Goal: Information Seeking & Learning: Learn about a topic

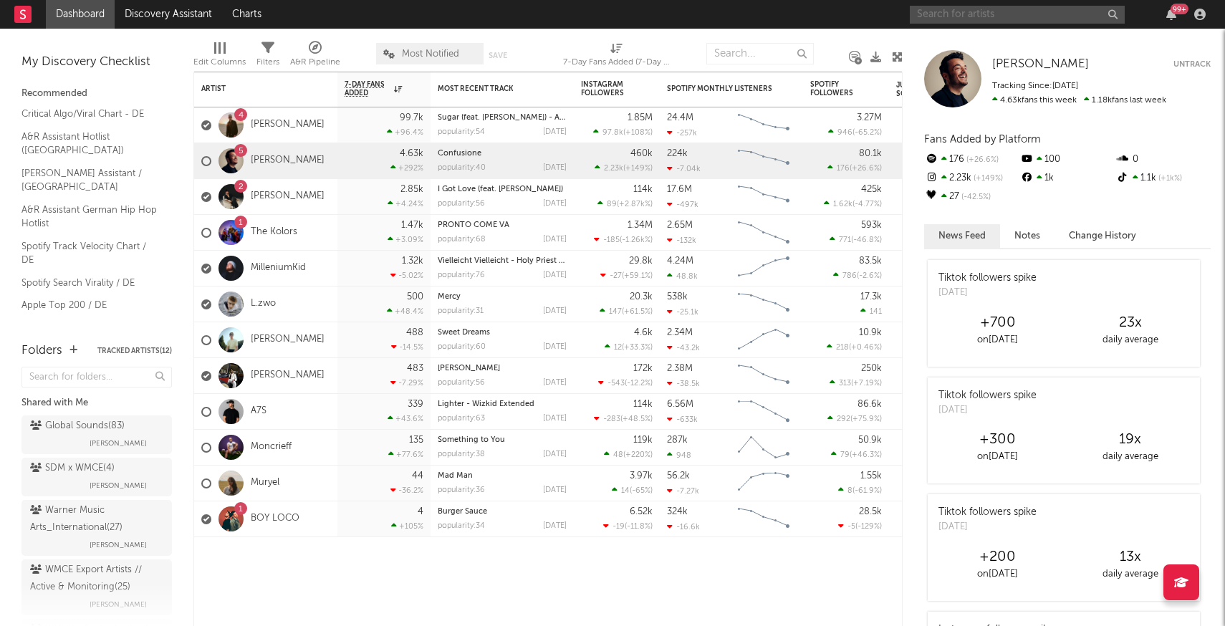
click at [973, 16] on input "text" at bounding box center [1017, 15] width 215 height 18
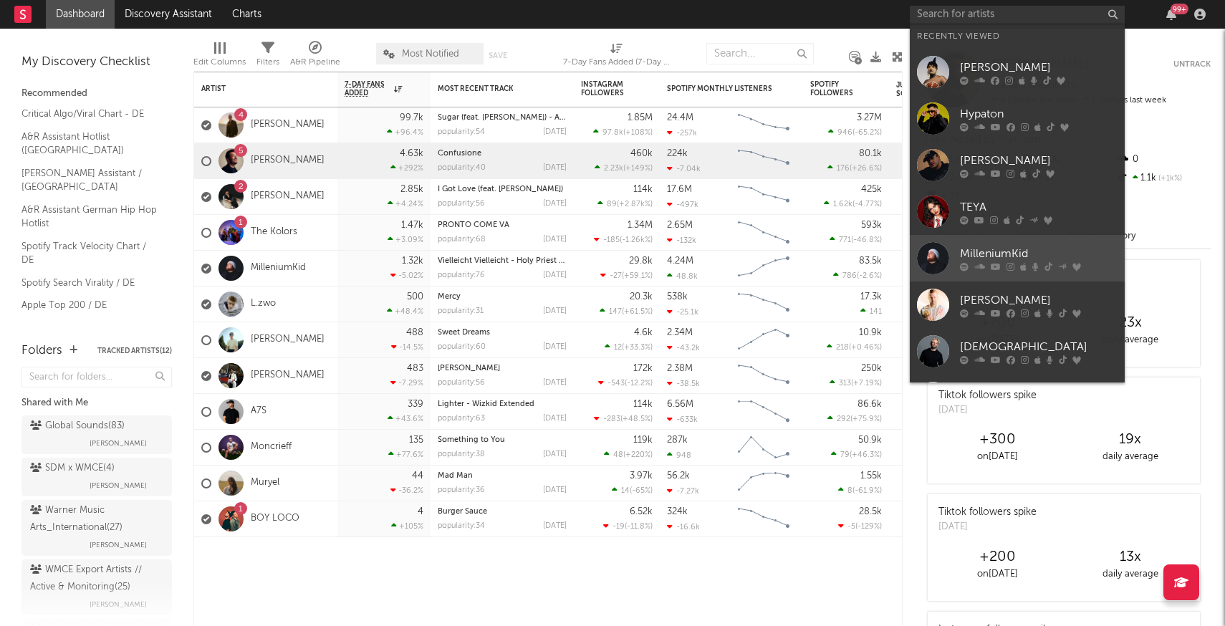
click at [933, 254] on div at bounding box center [933, 258] width 32 height 32
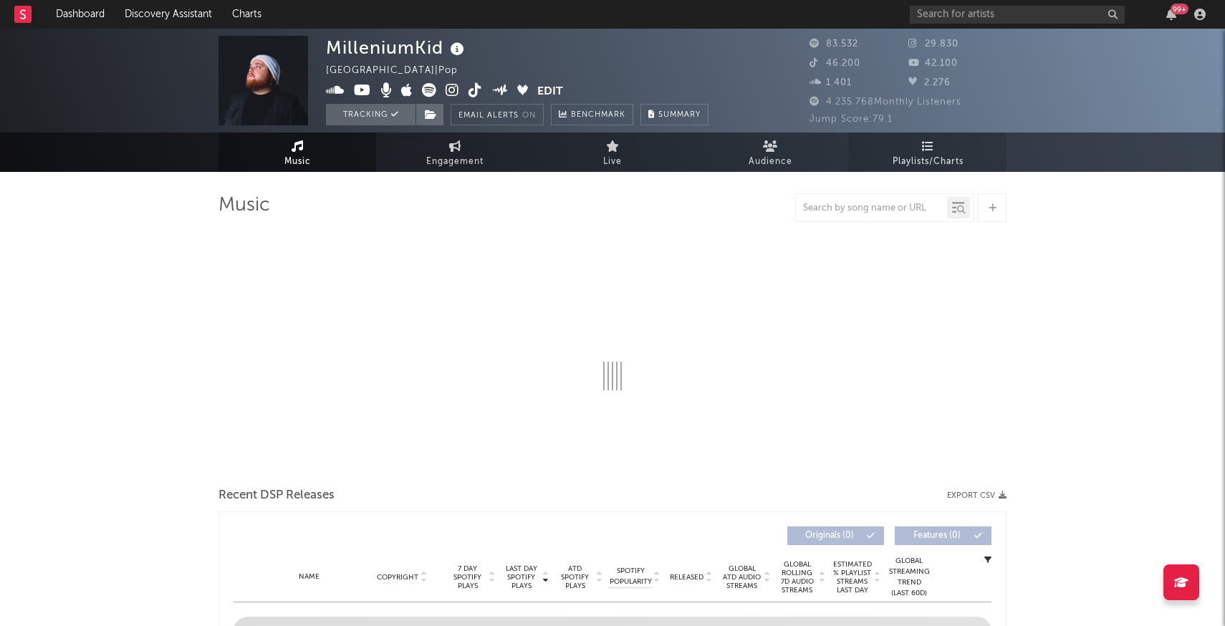
click at [926, 155] on span "Playlists/Charts" at bounding box center [927, 161] width 71 height 17
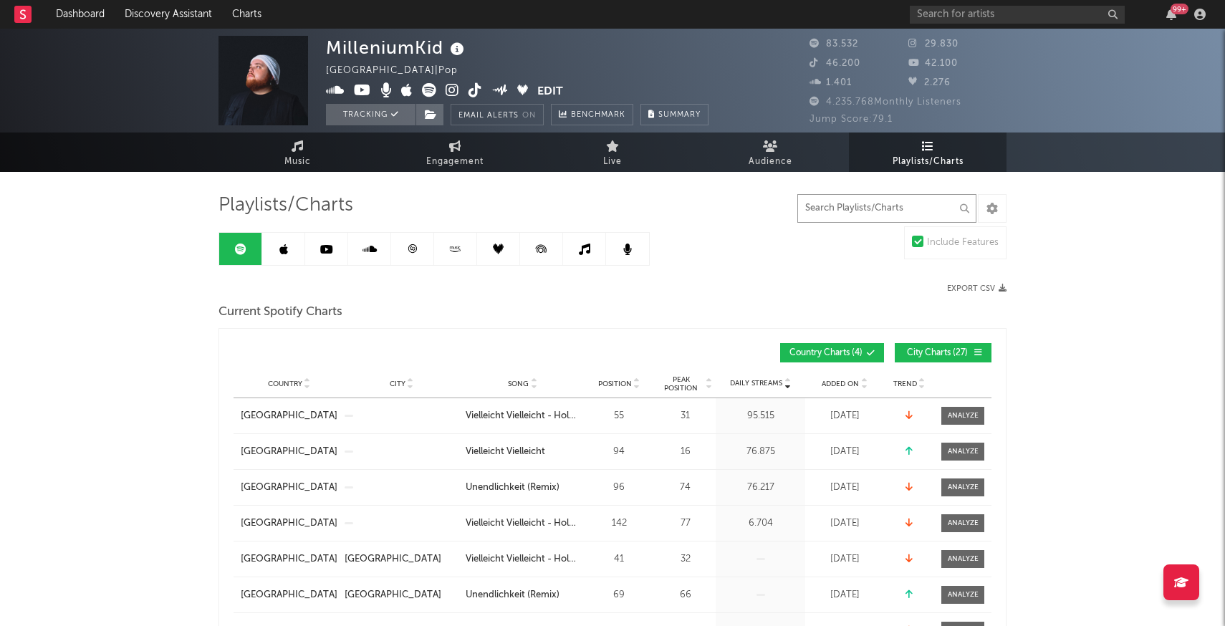
click at [839, 211] on input "text" at bounding box center [886, 208] width 179 height 29
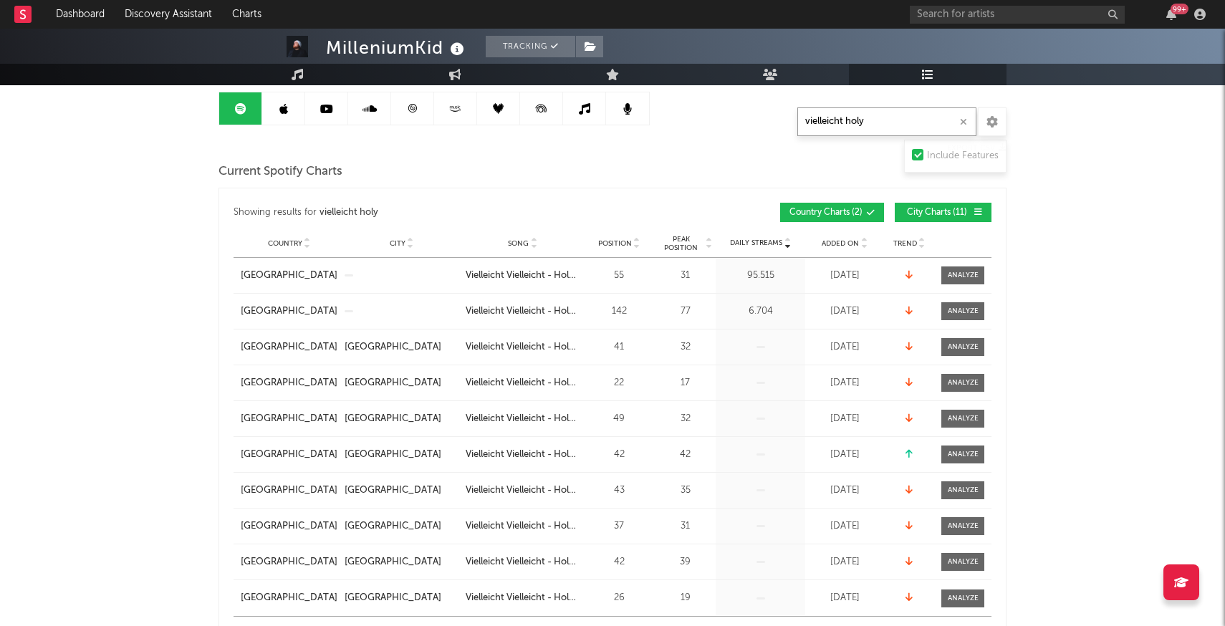
scroll to position [149, 0]
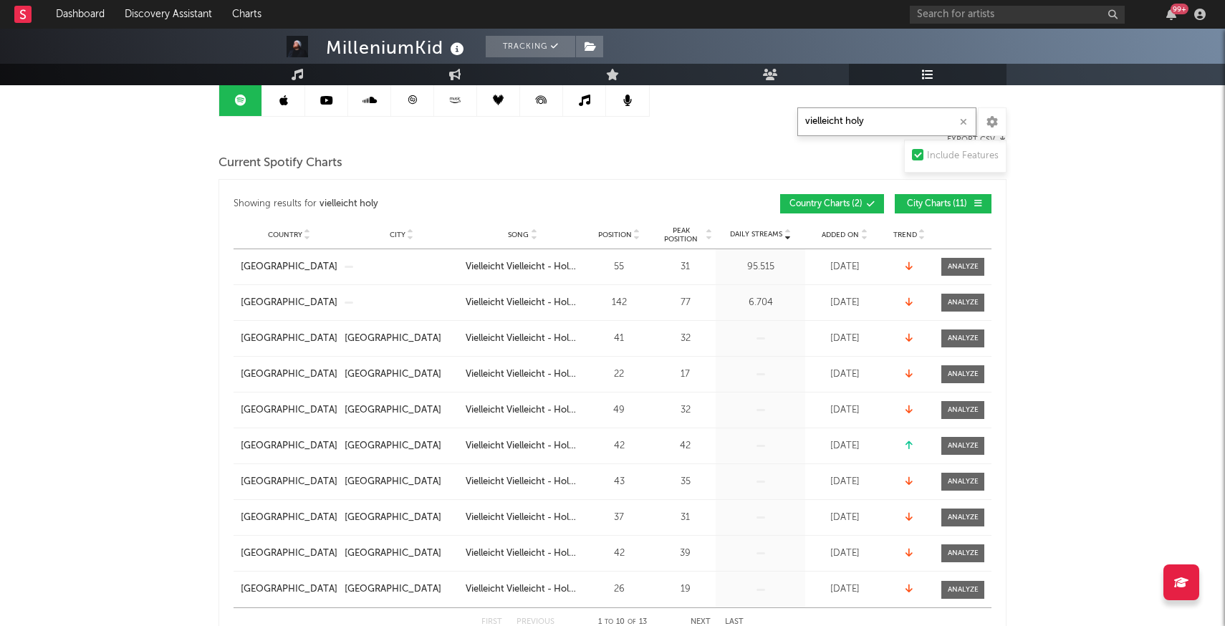
type input "vielleicht holy"
click at [928, 206] on span "City Charts ( 11 )" at bounding box center [937, 204] width 66 height 9
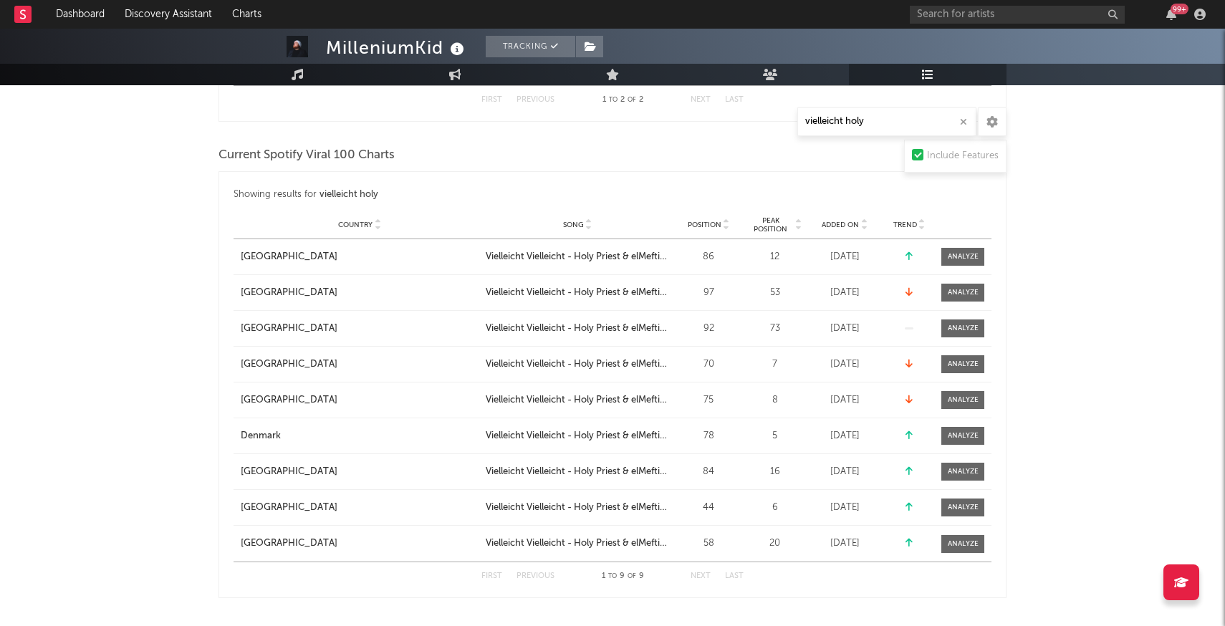
scroll to position [383, 0]
click at [963, 258] on div at bounding box center [963, 258] width 31 height 11
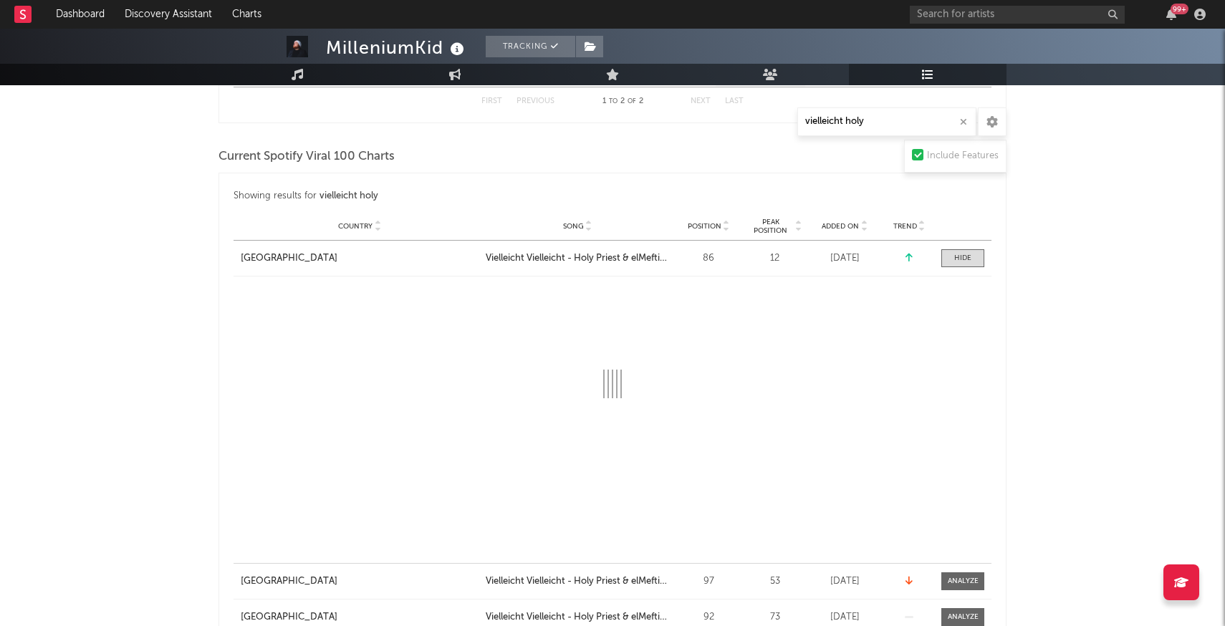
select select "1w"
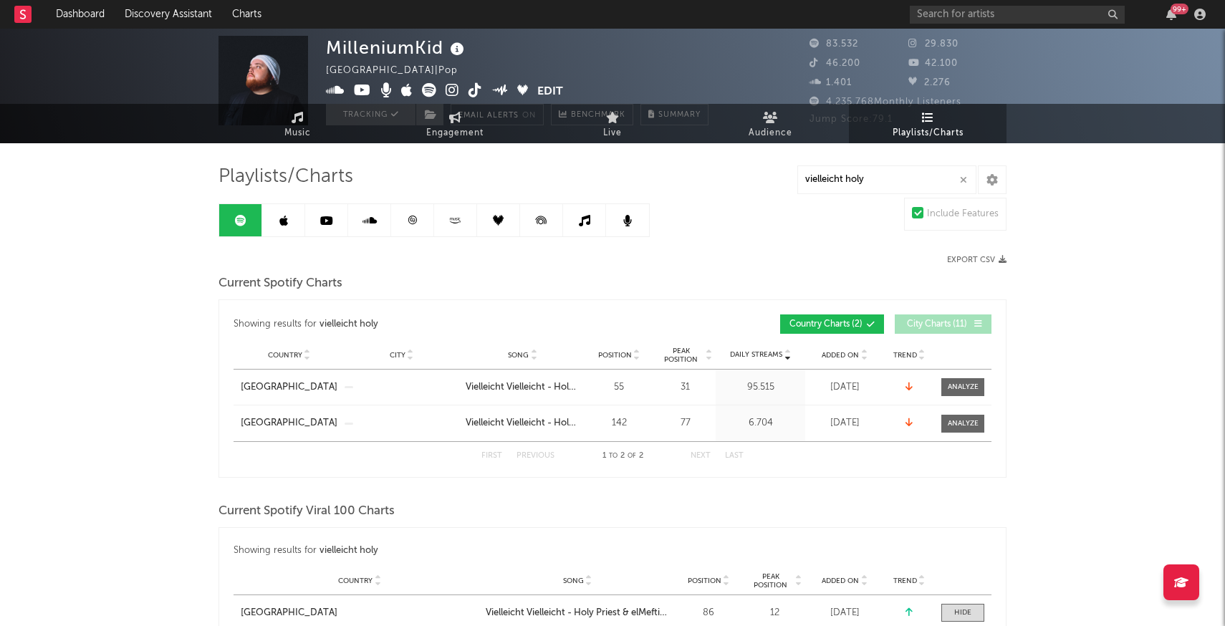
scroll to position [0, 0]
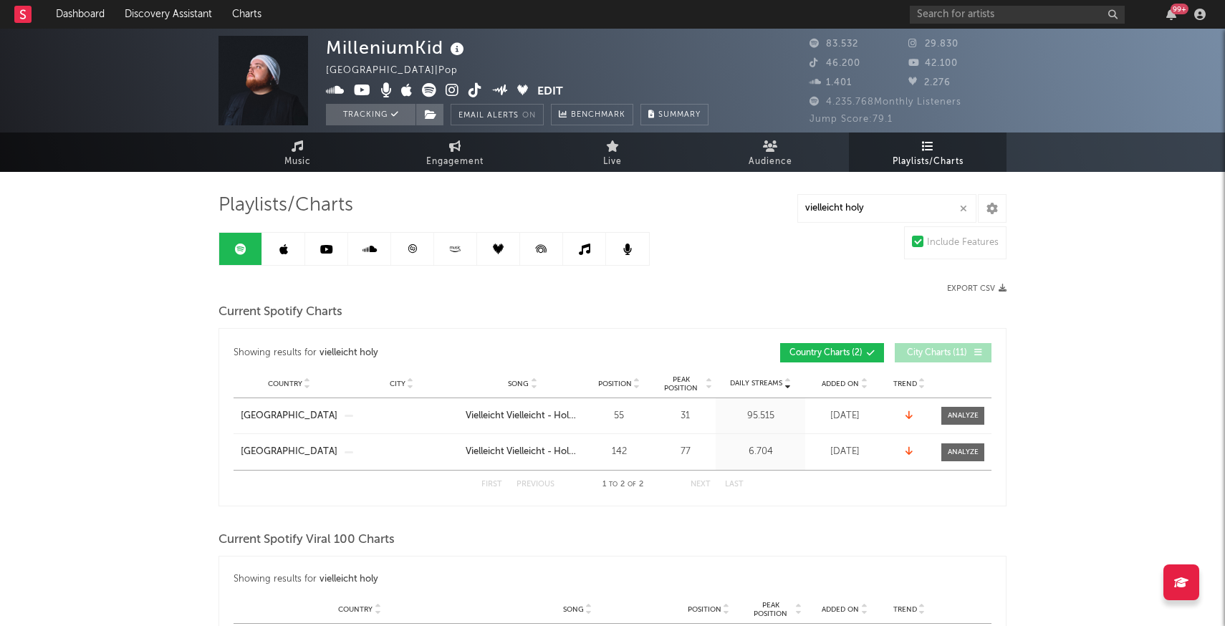
click at [418, 251] on link at bounding box center [412, 249] width 43 height 32
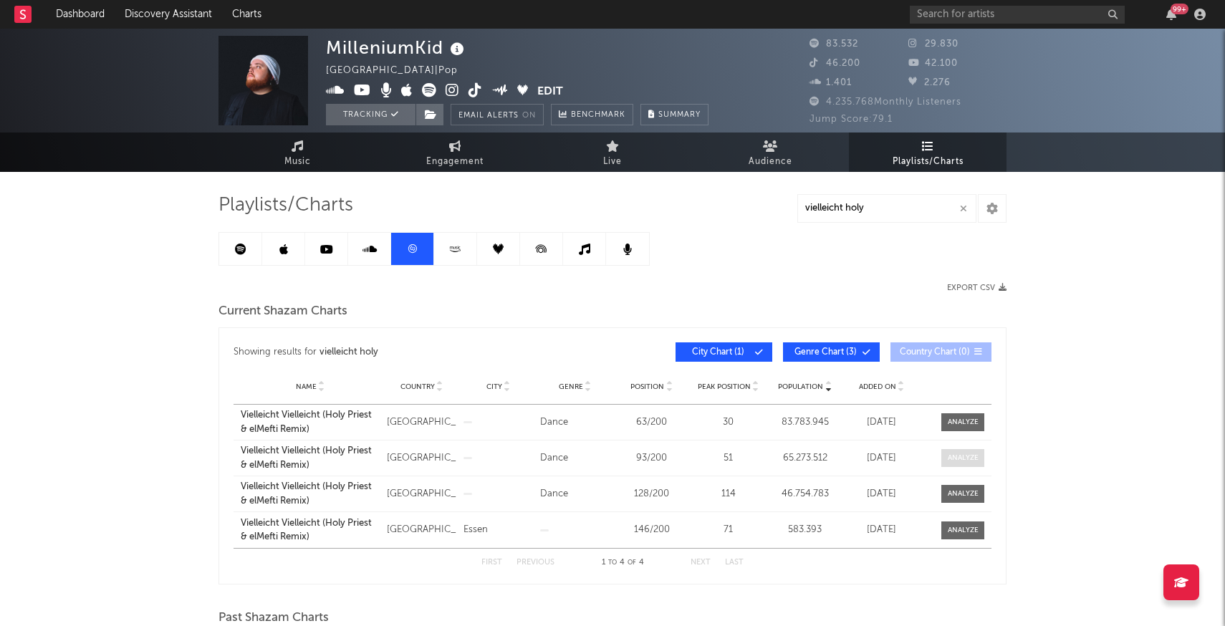
click at [954, 456] on div at bounding box center [963, 458] width 31 height 11
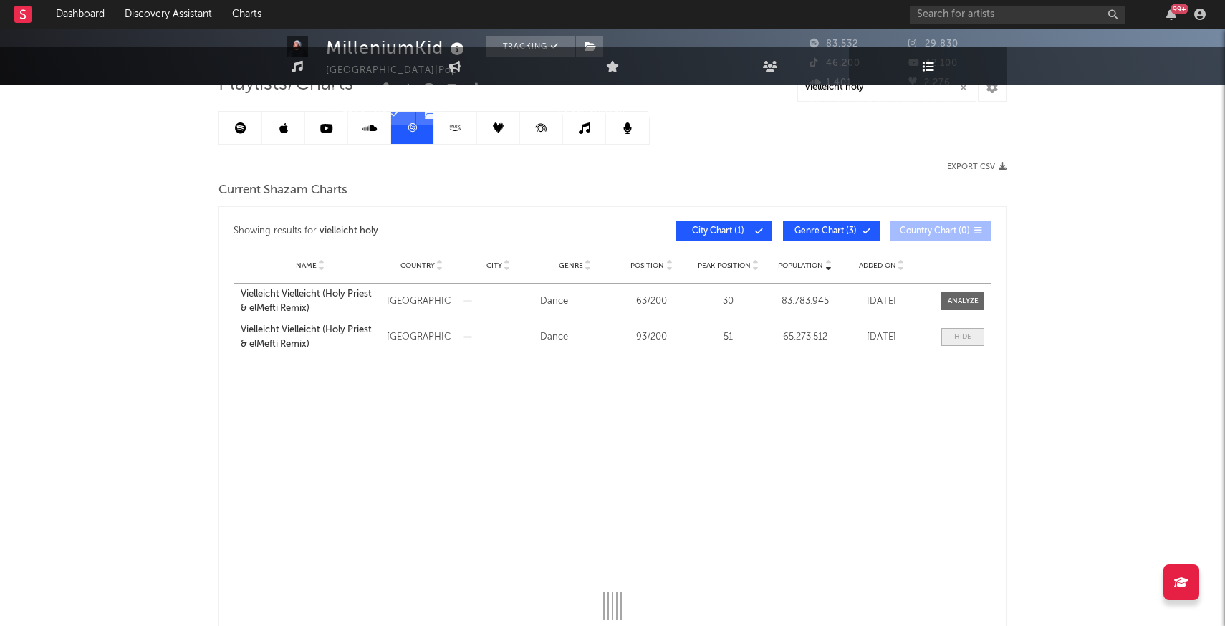
select select "All"
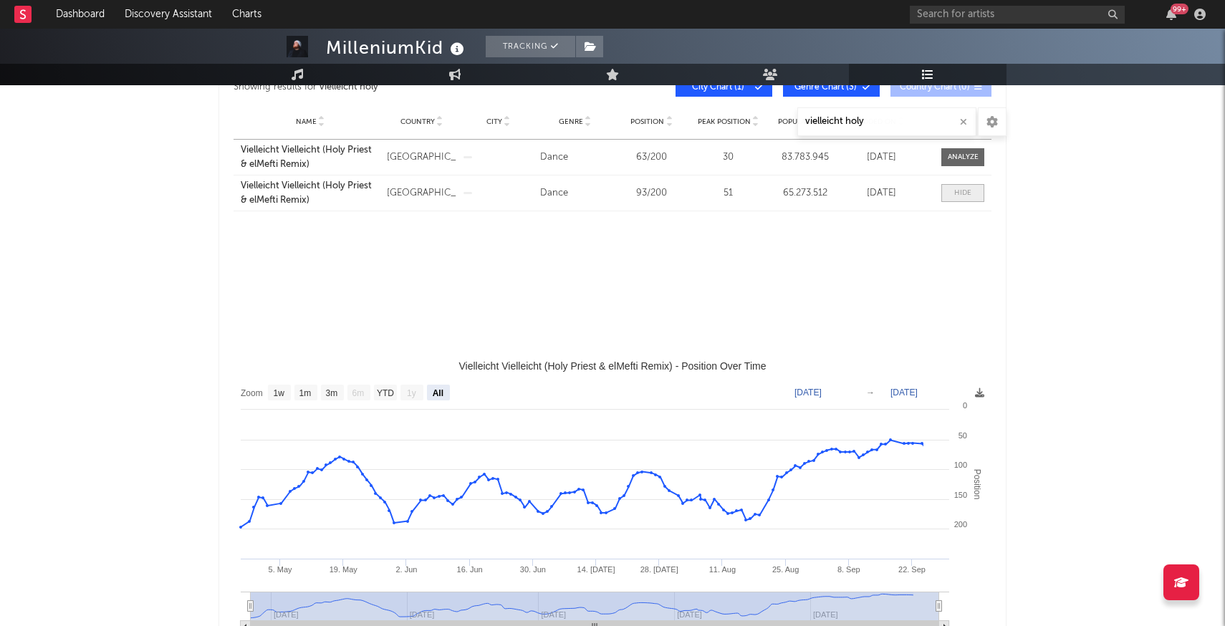
select select "3m"
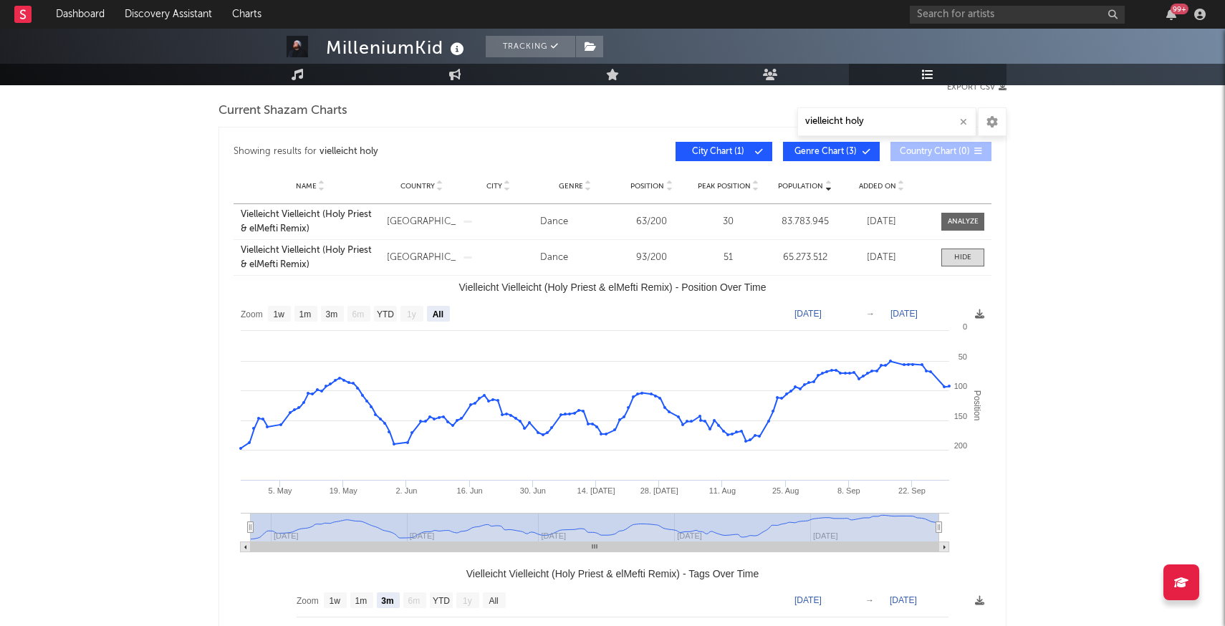
scroll to position [194, 0]
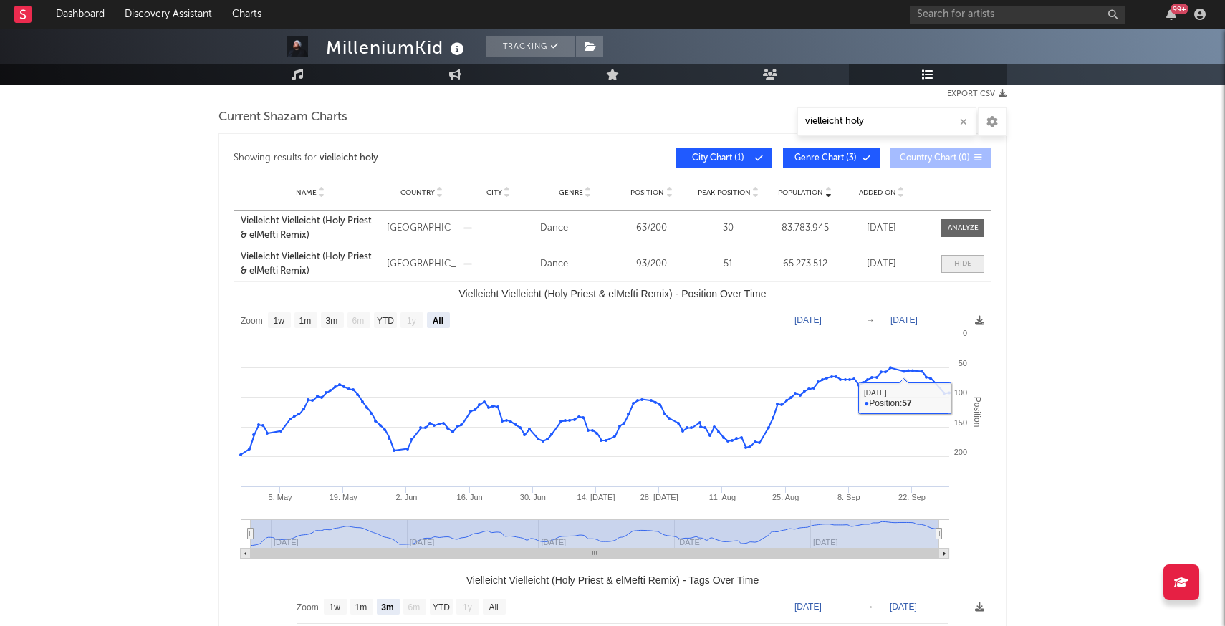
click at [958, 271] on span at bounding box center [962, 264] width 43 height 18
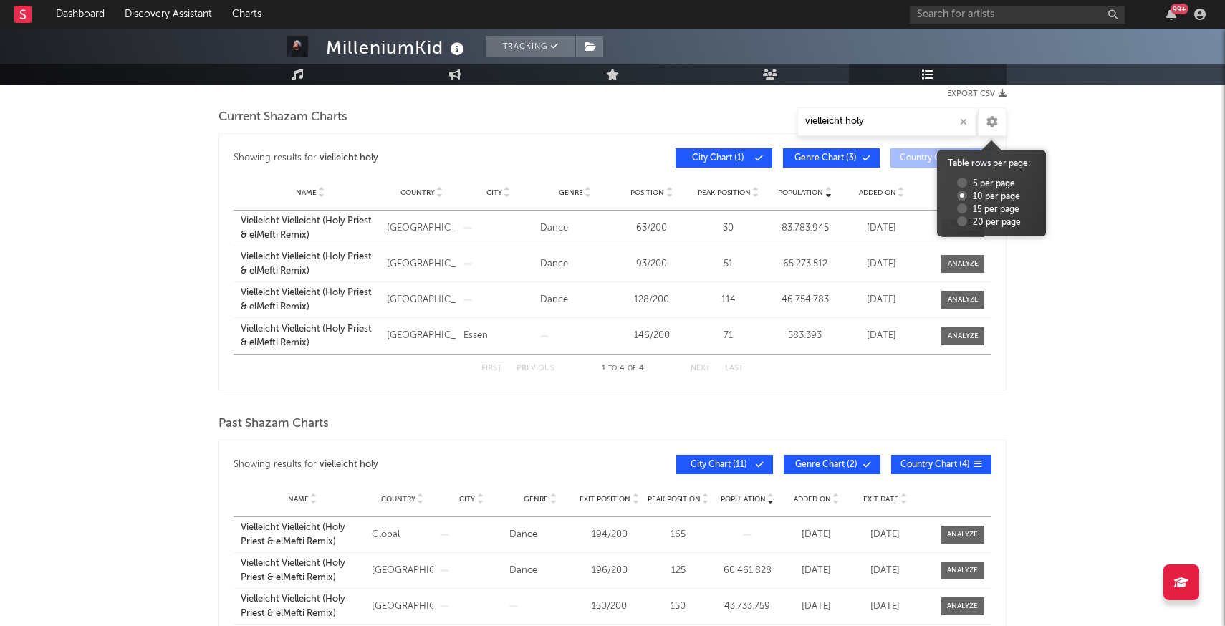
click at [983, 125] on div at bounding box center [992, 121] width 29 height 29
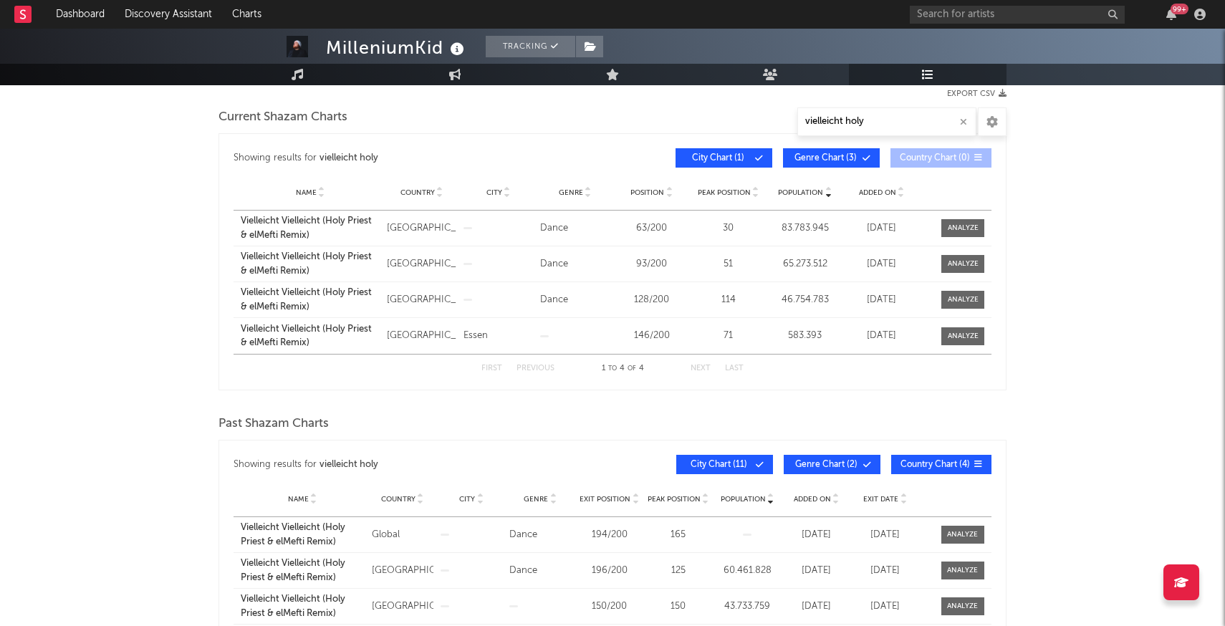
click at [983, 125] on div at bounding box center [992, 121] width 29 height 29
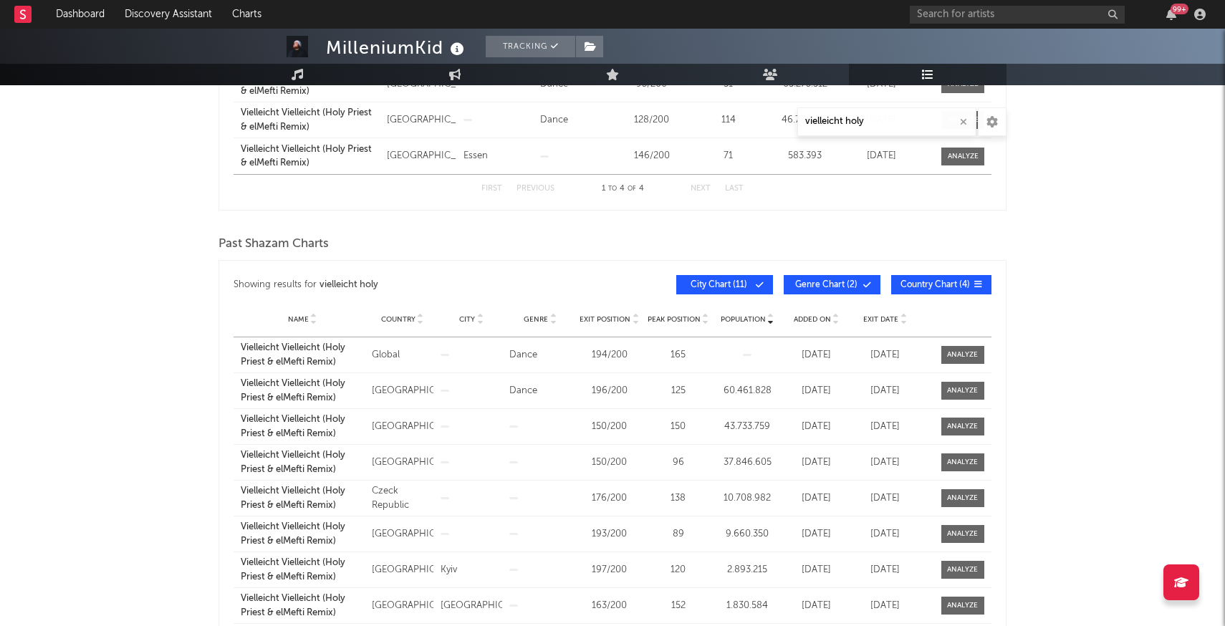
scroll to position [382, 0]
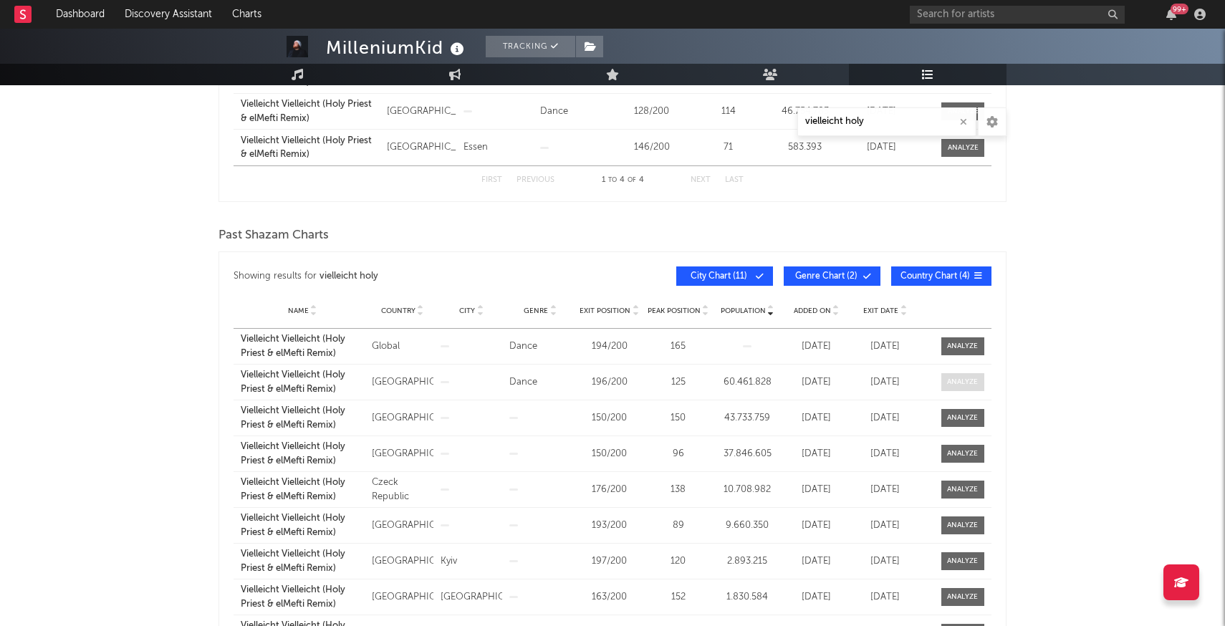
click at [948, 382] on div at bounding box center [962, 382] width 31 height 11
select select "3m"
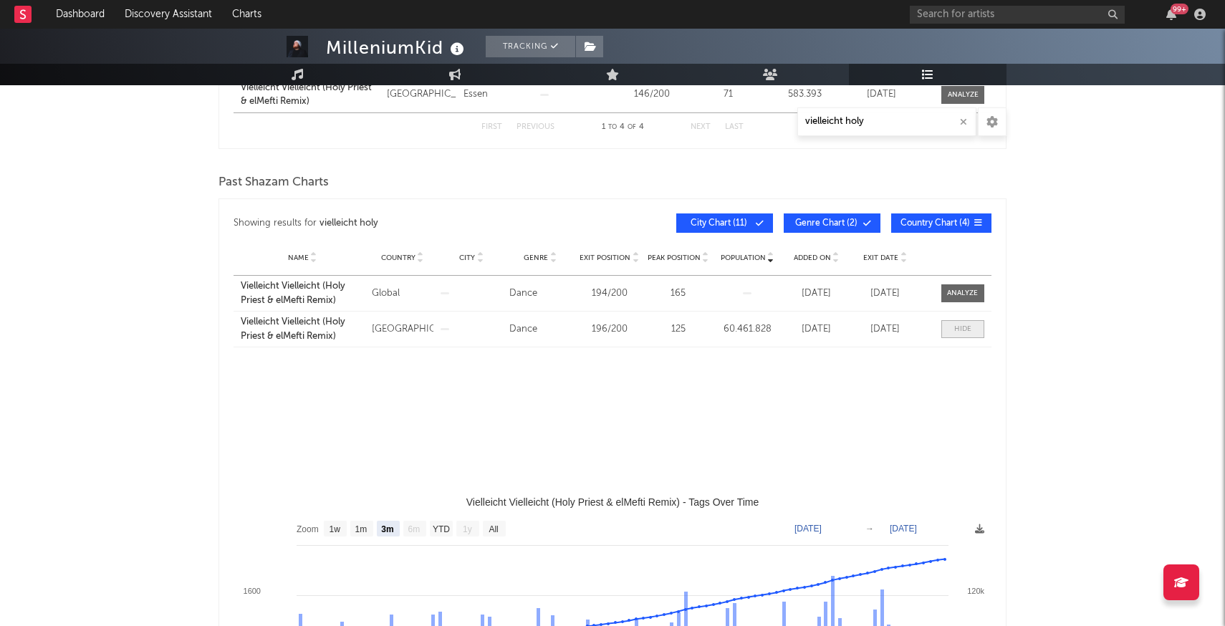
select select "All"
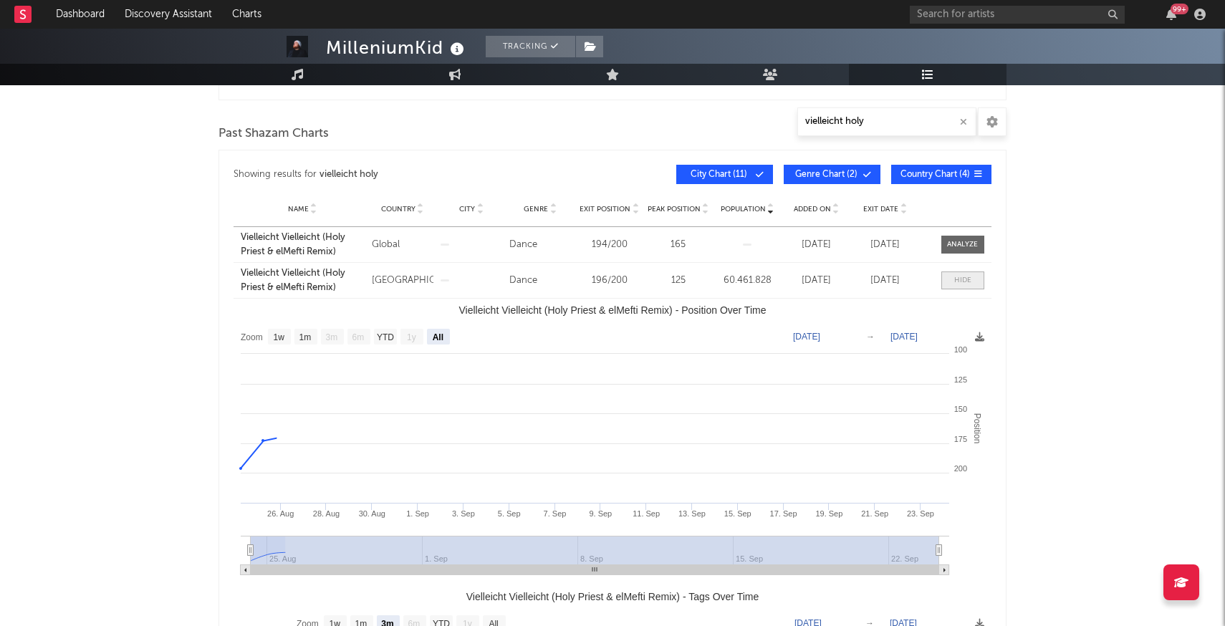
scroll to position [499, 0]
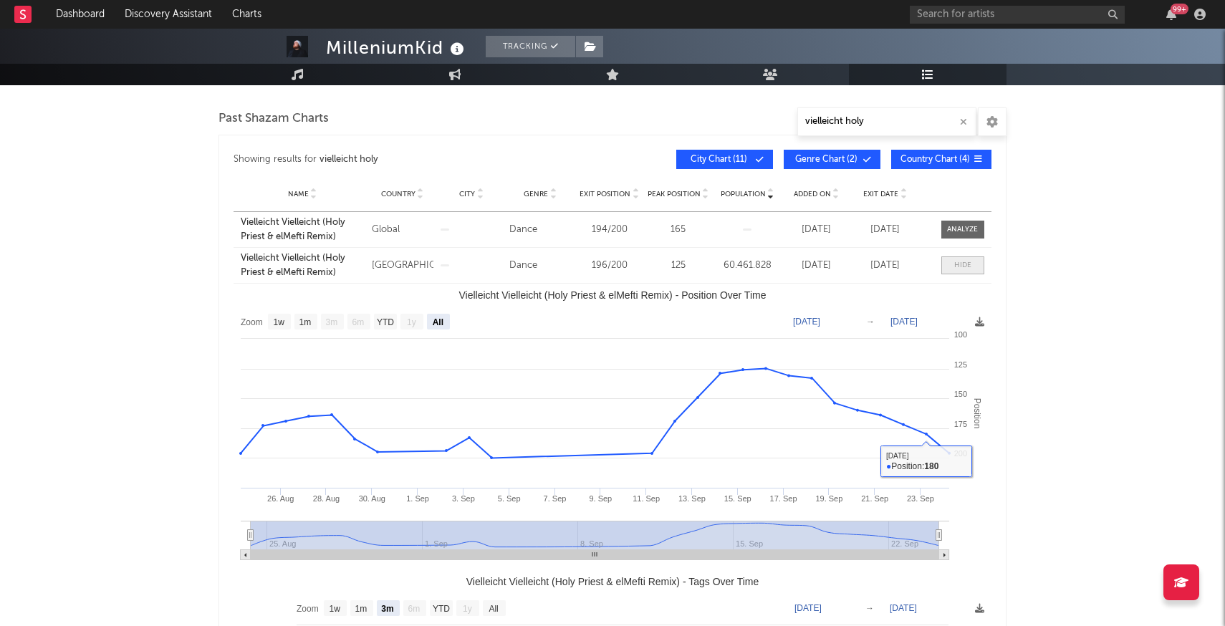
click at [958, 263] on div at bounding box center [962, 265] width 17 height 11
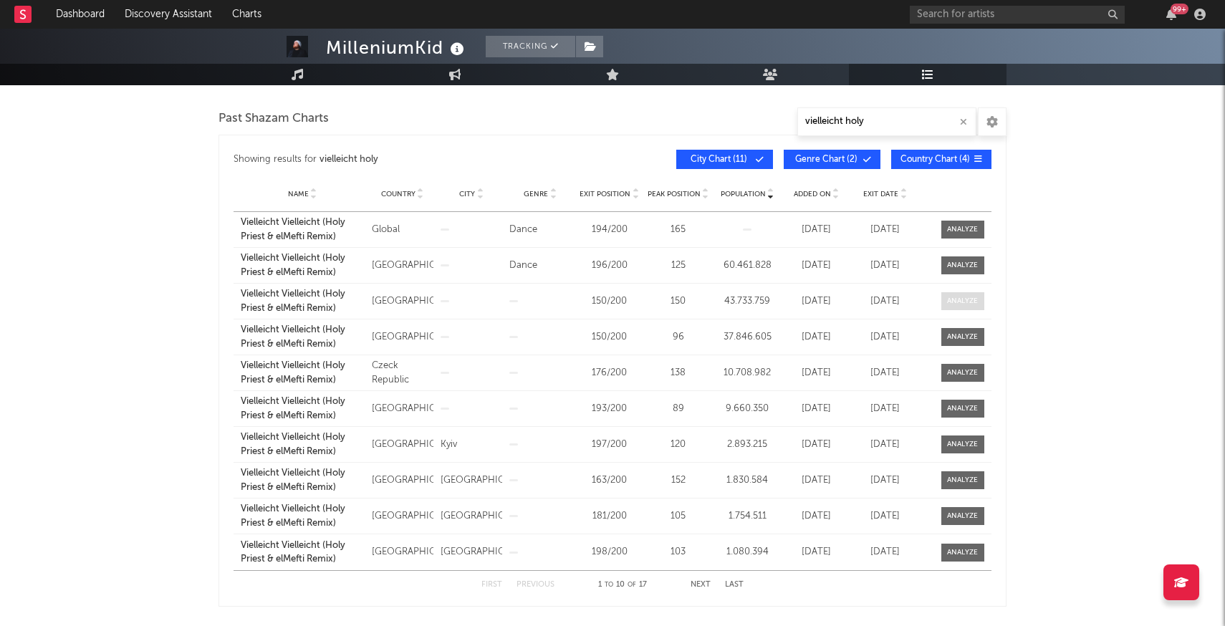
click at [959, 303] on div at bounding box center [962, 301] width 31 height 11
select select "3m"
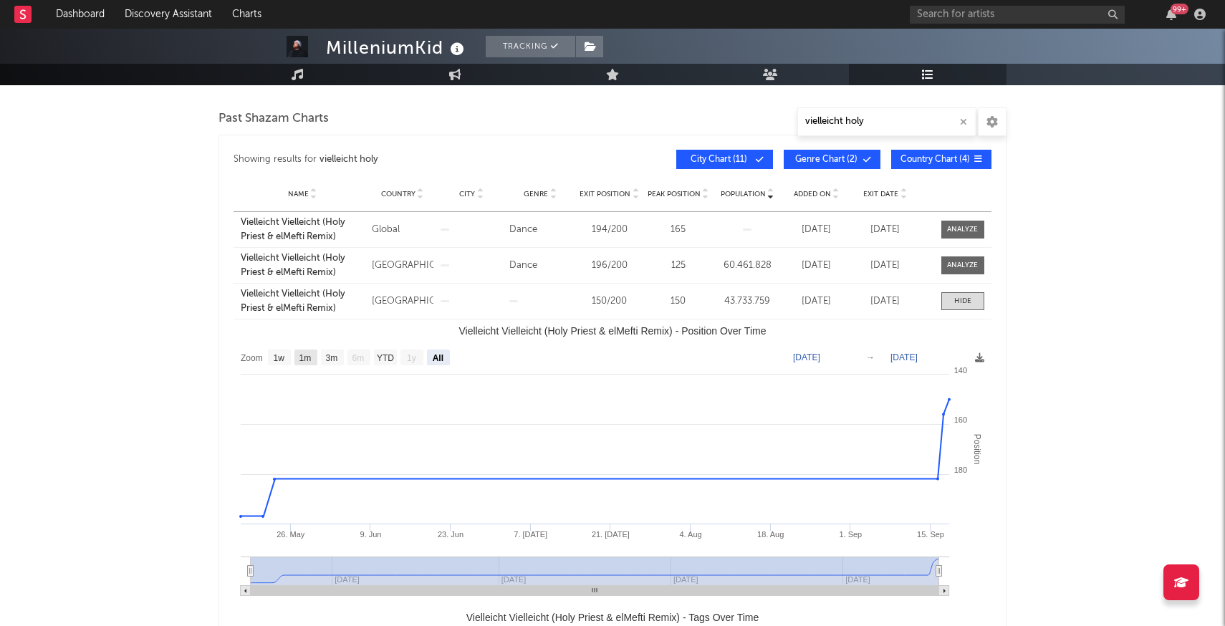
click at [311, 357] on text "1m" at bounding box center [305, 358] width 12 height 10
select select "1m"
type input "[DATE]"
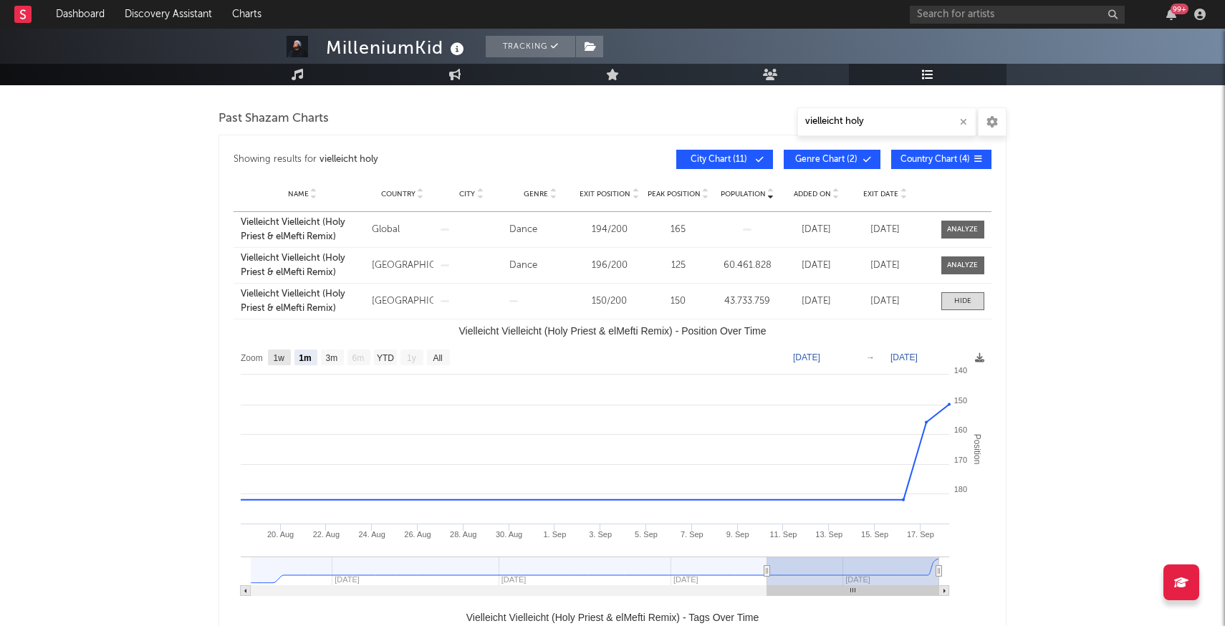
click at [281, 360] on text "1w" at bounding box center [279, 358] width 11 height 10
select select "1w"
type input "[DATE]"
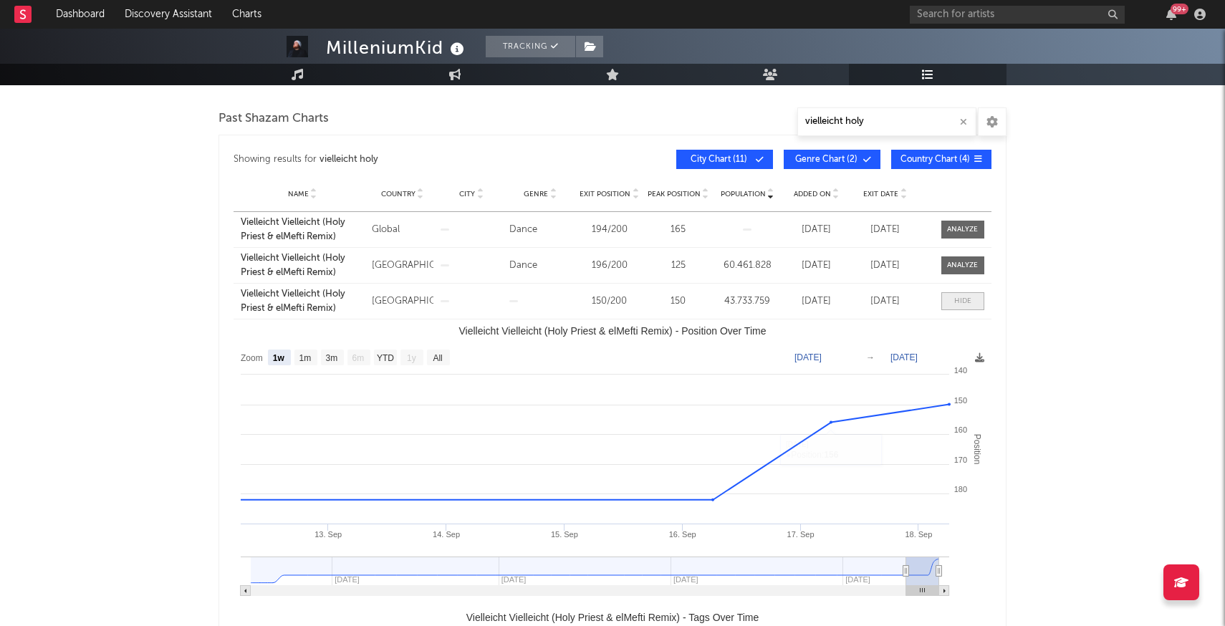
click at [967, 297] on div at bounding box center [962, 301] width 17 height 11
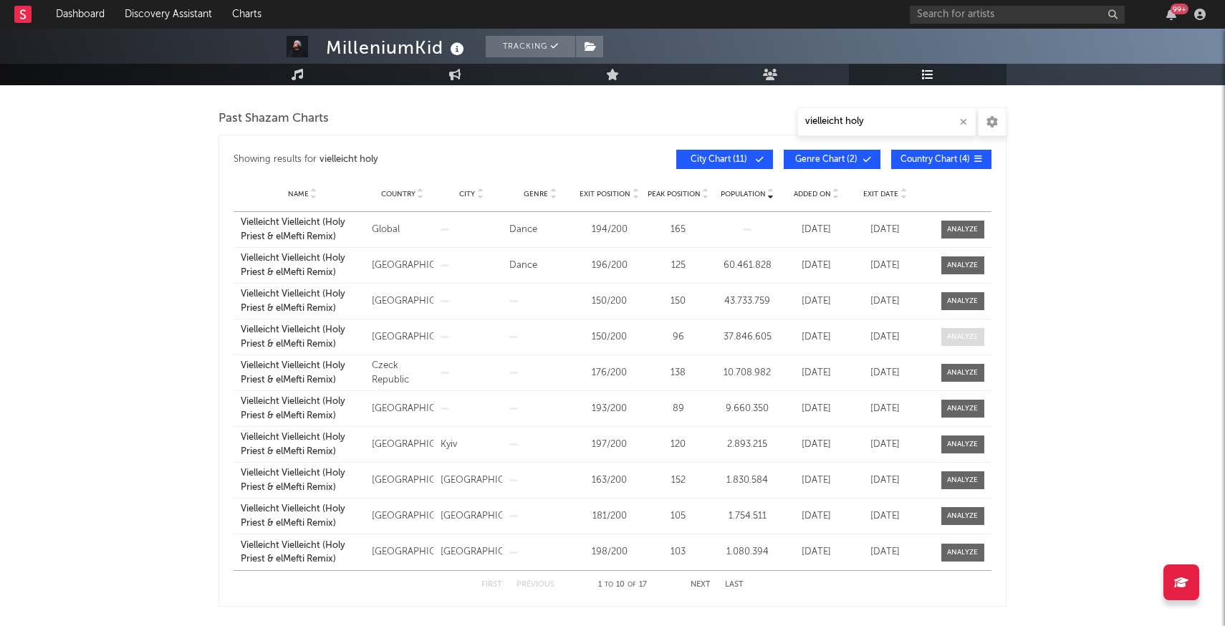
click at [952, 334] on div at bounding box center [962, 337] width 31 height 11
select select "3m"
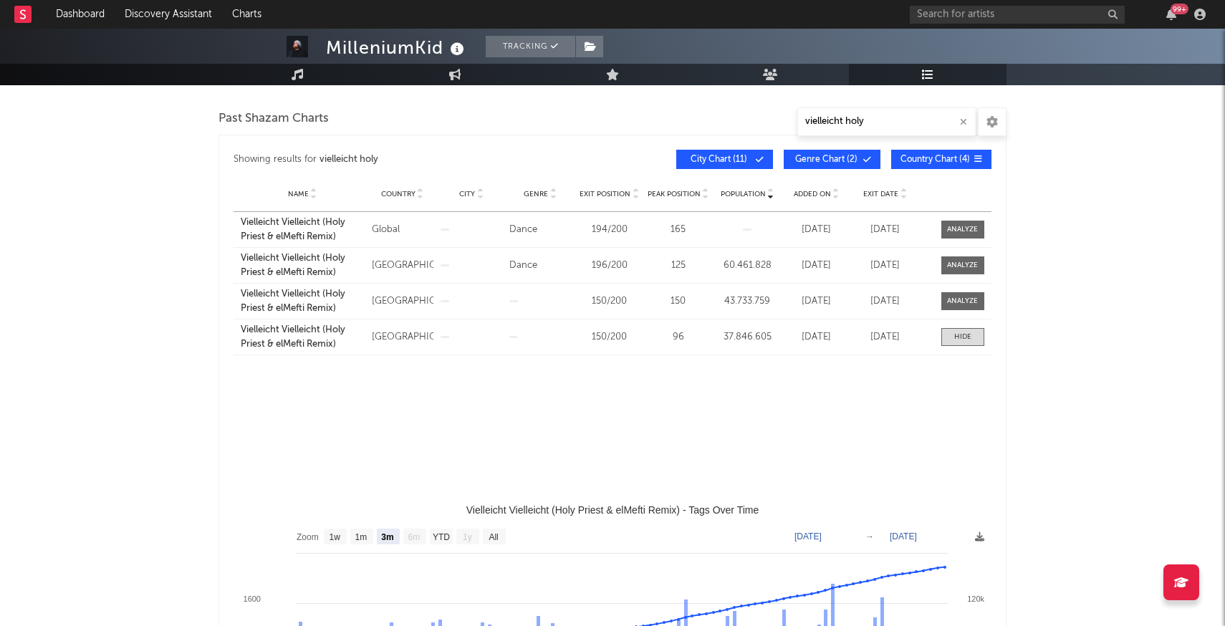
select select "All"
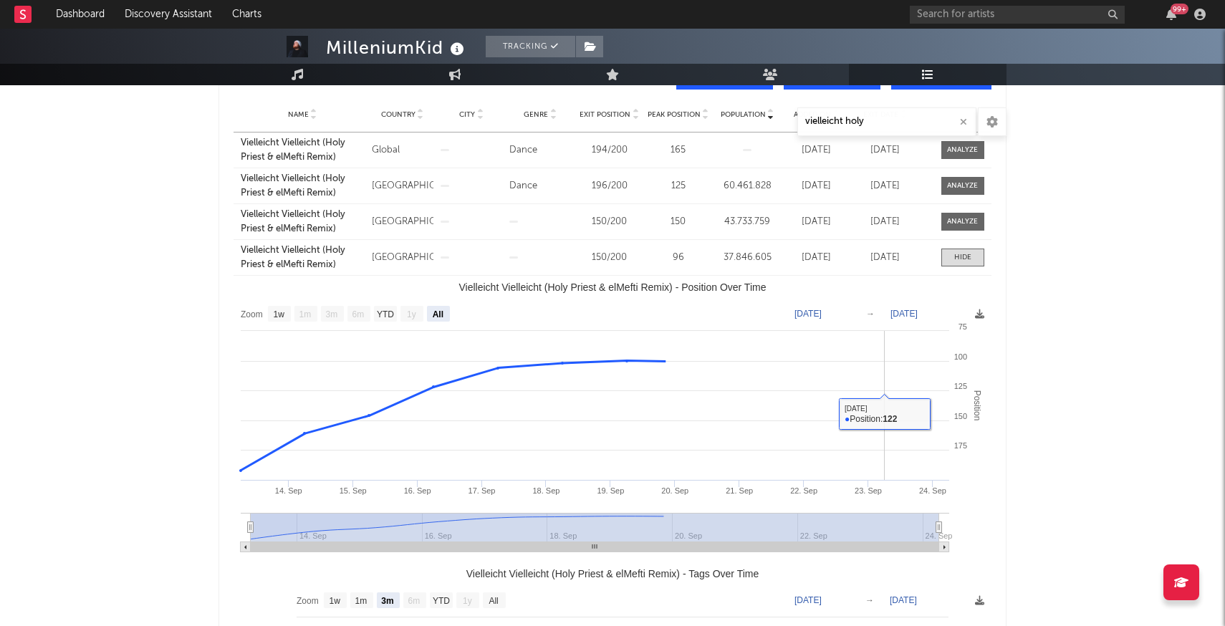
scroll to position [583, 0]
